Goal: Transaction & Acquisition: Purchase product/service

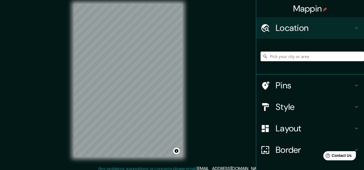
click at [289, 56] on input "Pick your city or area" at bounding box center [311, 57] width 103 height 10
click at [348, 59] on input "Pick your city or area" at bounding box center [311, 57] width 103 height 10
click at [344, 59] on input "Lirios, [GEOGRAPHIC_DATA], Departamento de Ica, [GEOGRAPHIC_DATA]" at bounding box center [311, 57] width 103 height 10
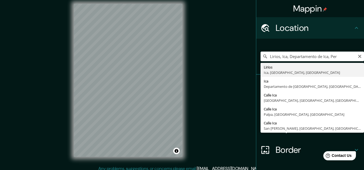
type input "Lirios, [GEOGRAPHIC_DATA], Departamento de Ica, [GEOGRAPHIC_DATA]"
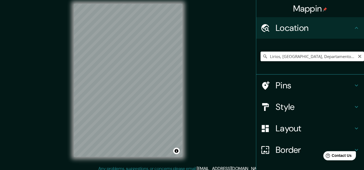
click at [326, 57] on input "Lirios, [GEOGRAPHIC_DATA], Departamento de Ica, [GEOGRAPHIC_DATA]" at bounding box center [311, 57] width 103 height 10
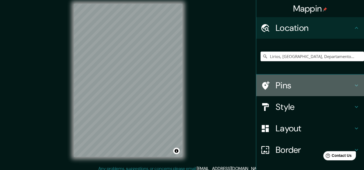
click at [298, 83] on h4 "Pins" at bounding box center [314, 85] width 78 height 11
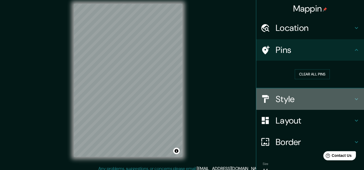
click at [294, 104] on h4 "Style" at bounding box center [314, 99] width 78 height 11
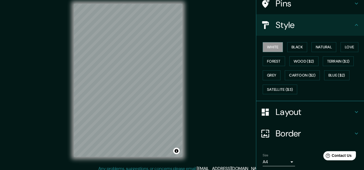
scroll to position [46, 0]
click at [282, 92] on button "Satellite ($3)" at bounding box center [279, 90] width 34 height 10
